Goal: Navigation & Orientation: Find specific page/section

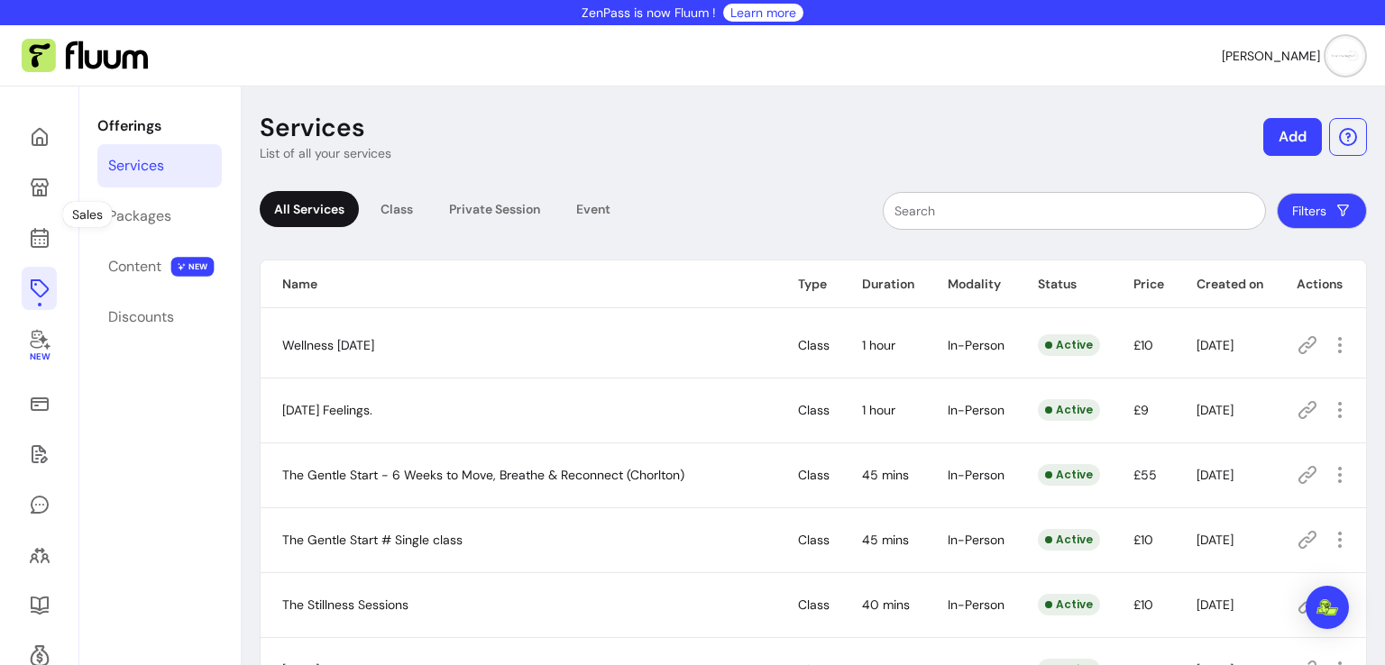
scroll to position [189, 0]
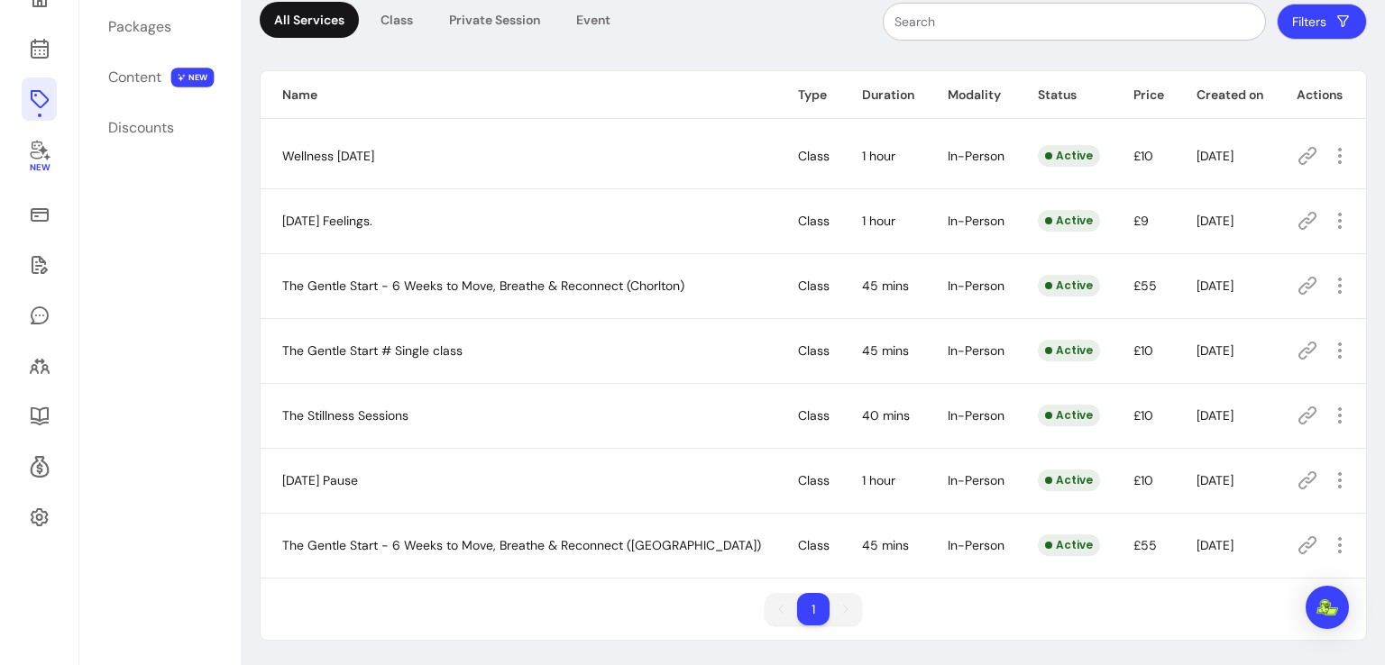
click at [166, 262] on div "Offerings Services Packages Content NEW Discounts" at bounding box center [159, 281] width 160 height 769
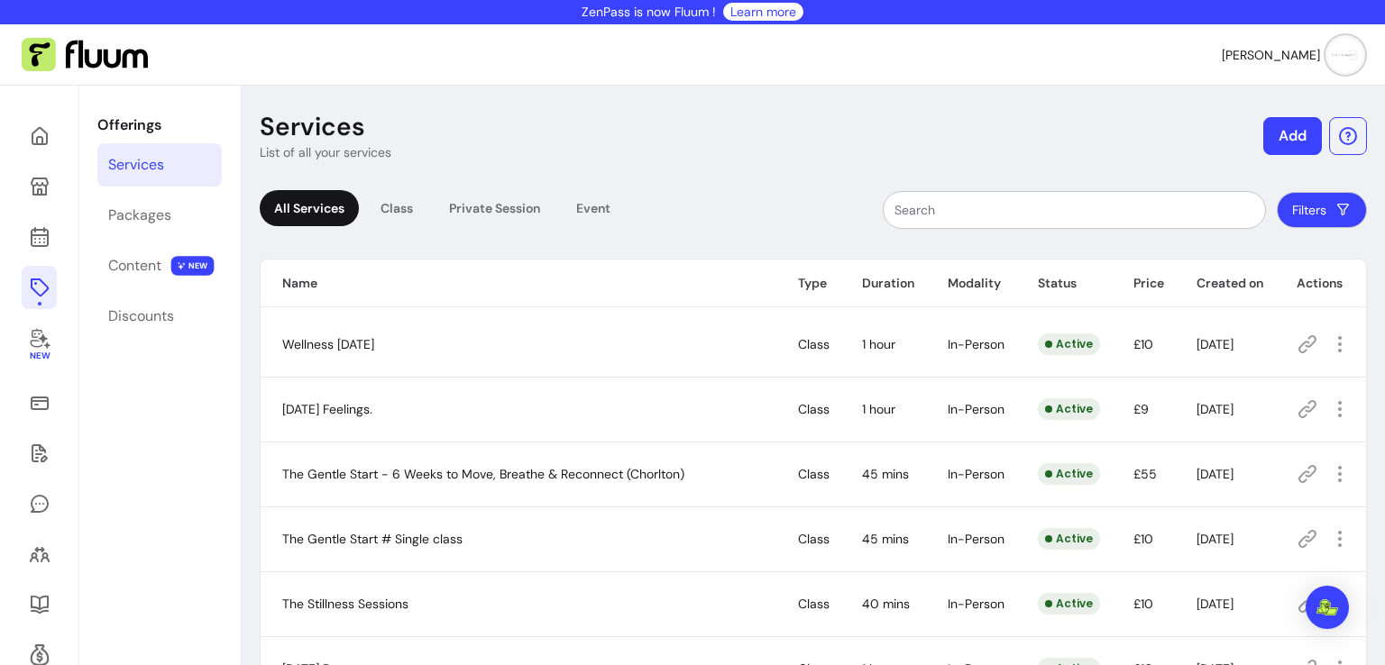
scroll to position [0, 0]
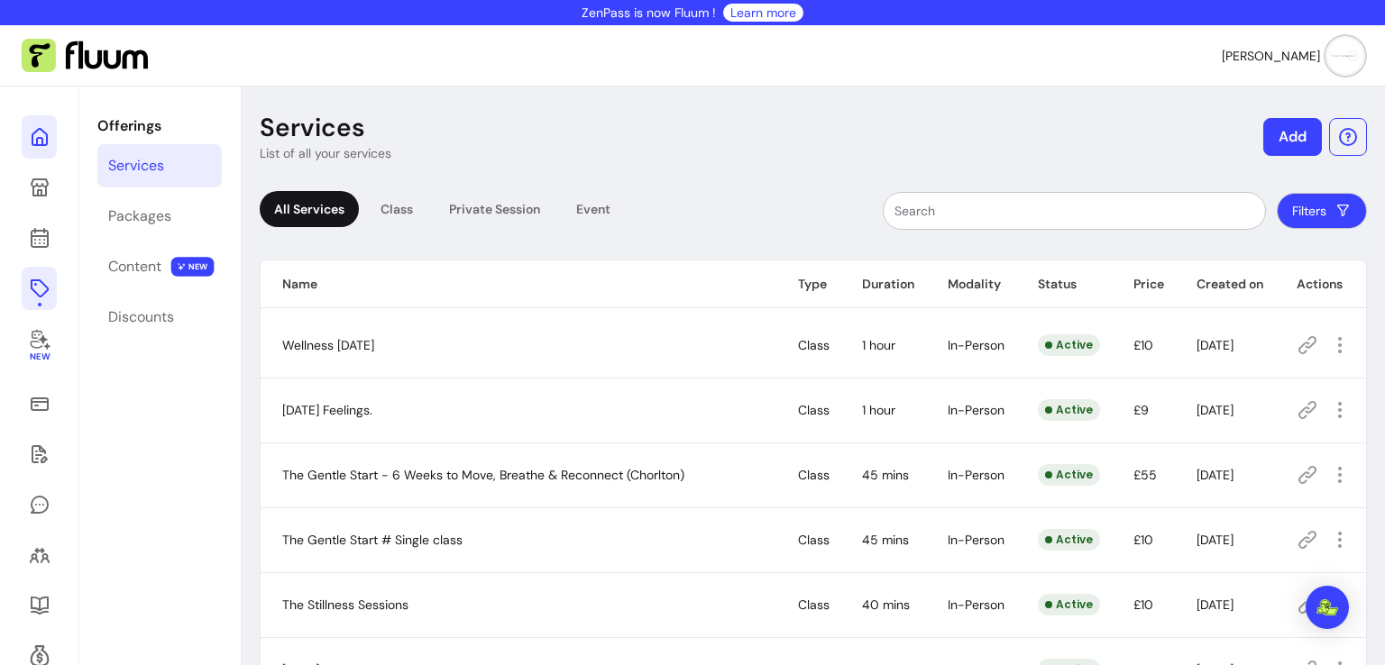
click at [43, 138] on icon at bounding box center [40, 137] width 22 height 22
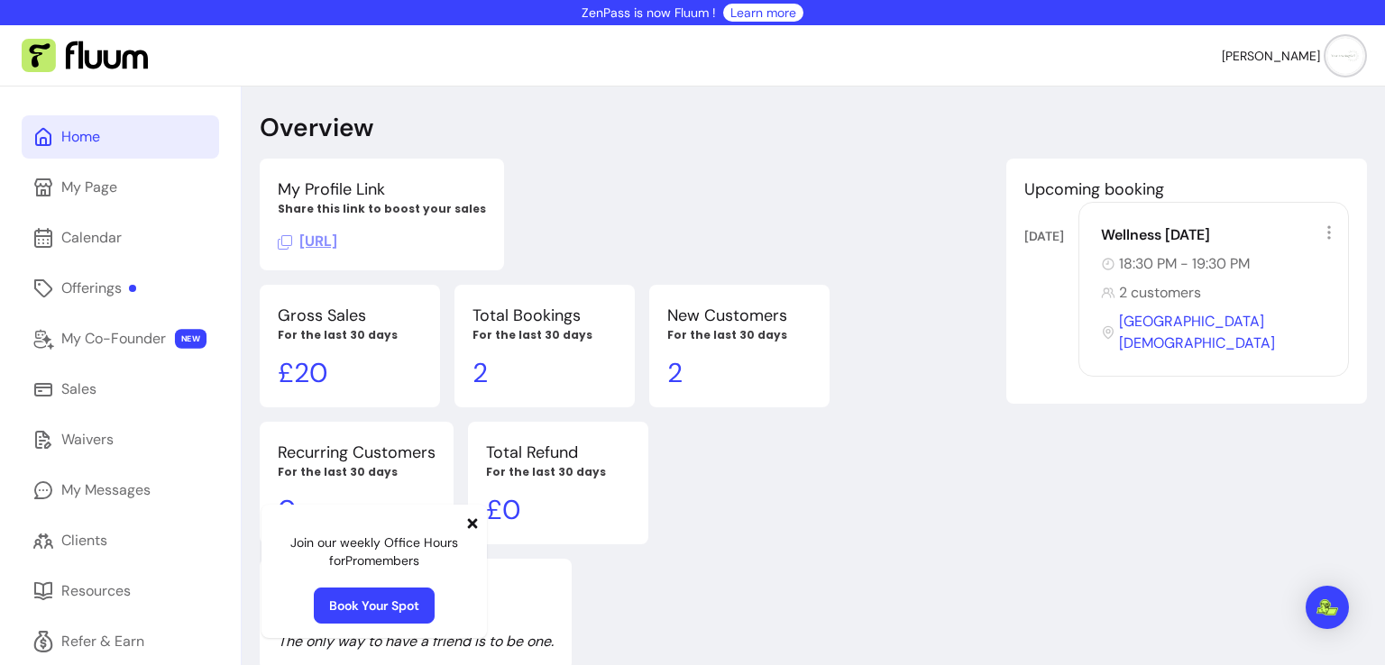
click at [472, 527] on icon at bounding box center [472, 524] width 14 height 14
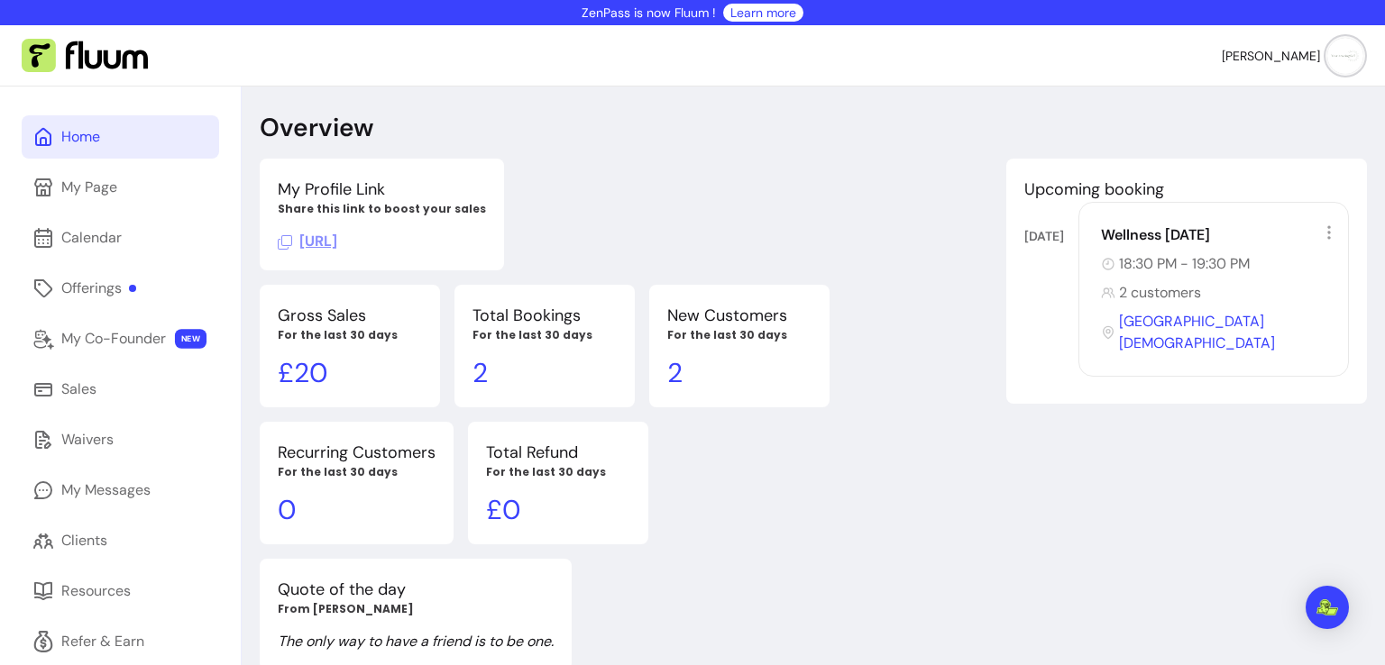
click at [801, 546] on div "My Profile Link Share this link to boost your sales [URL] Upcoming booking [DAT…" at bounding box center [626, 415] width 732 height 512
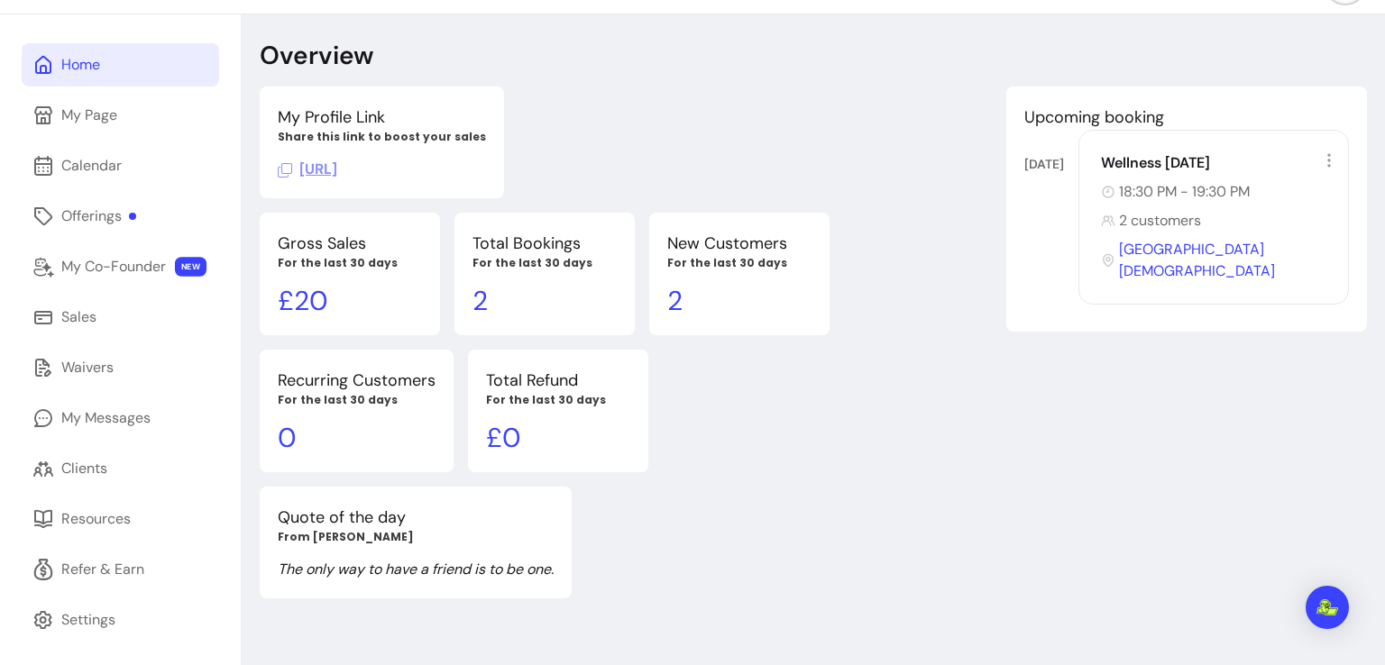
scroll to position [87, 0]
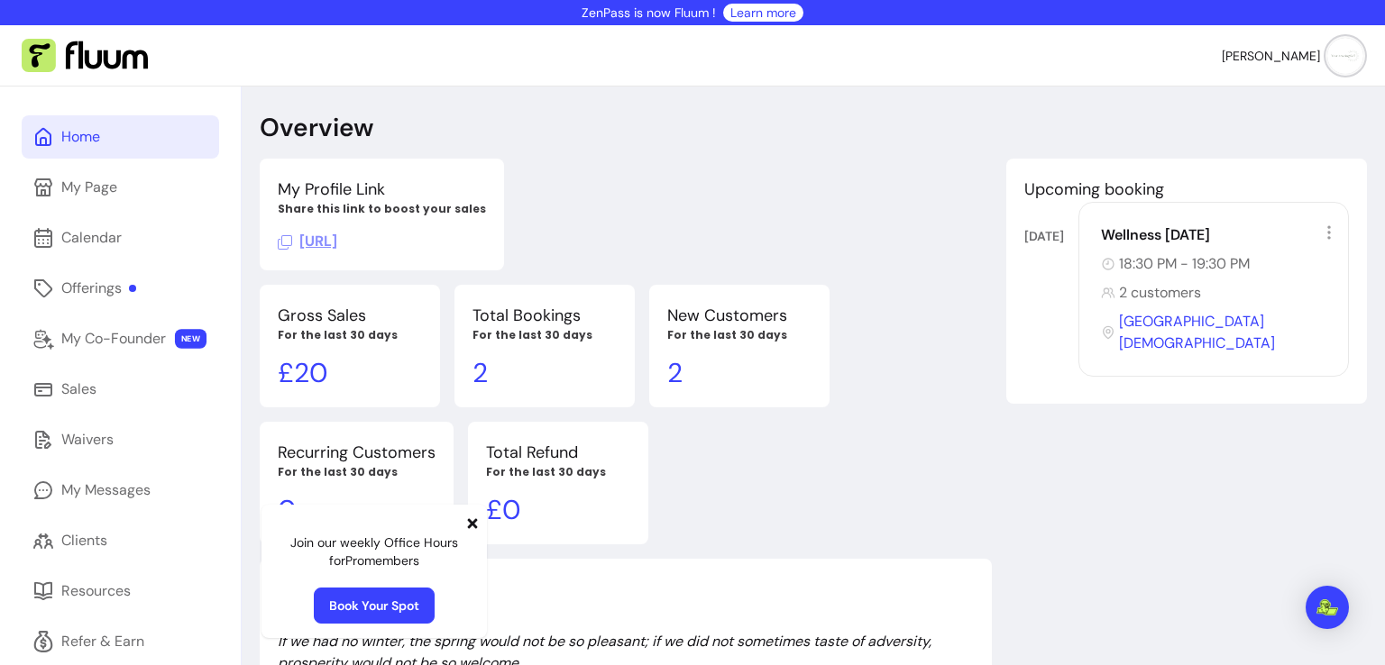
click at [337, 242] on span "[URL]" at bounding box center [307, 241] width 59 height 19
